Goal: Find specific page/section: Find specific page/section

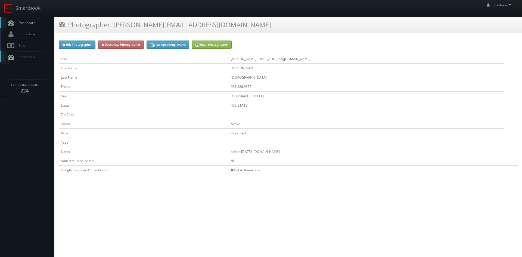
click at [23, 24] on span "Dashboard" at bounding box center [26, 22] width 20 height 5
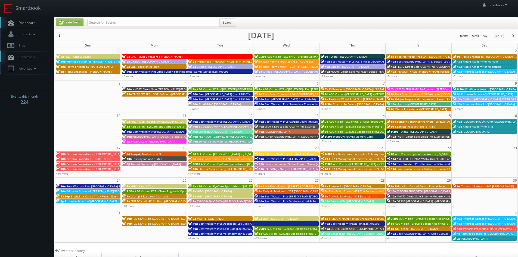
click at [133, 22] on input "text" at bounding box center [153, 23] width 132 height 8
type input "Aubrey Huey"
click at [233, 23] on button "Search" at bounding box center [227, 22] width 17 height 8
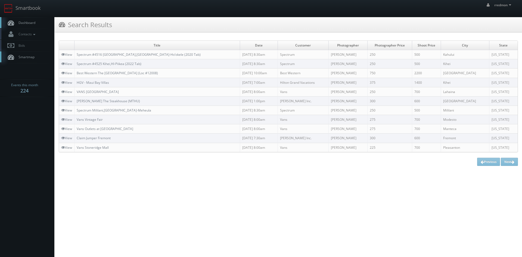
click at [29, 24] on span "Dashboard" at bounding box center [26, 22] width 20 height 5
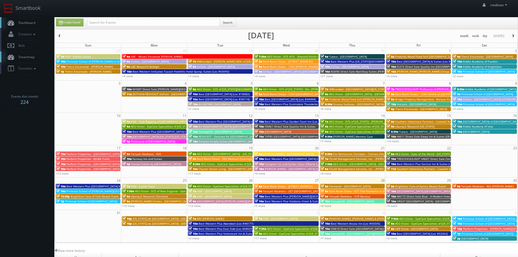
scroll to position [27, 0]
